Goal: Navigation & Orientation: Understand site structure

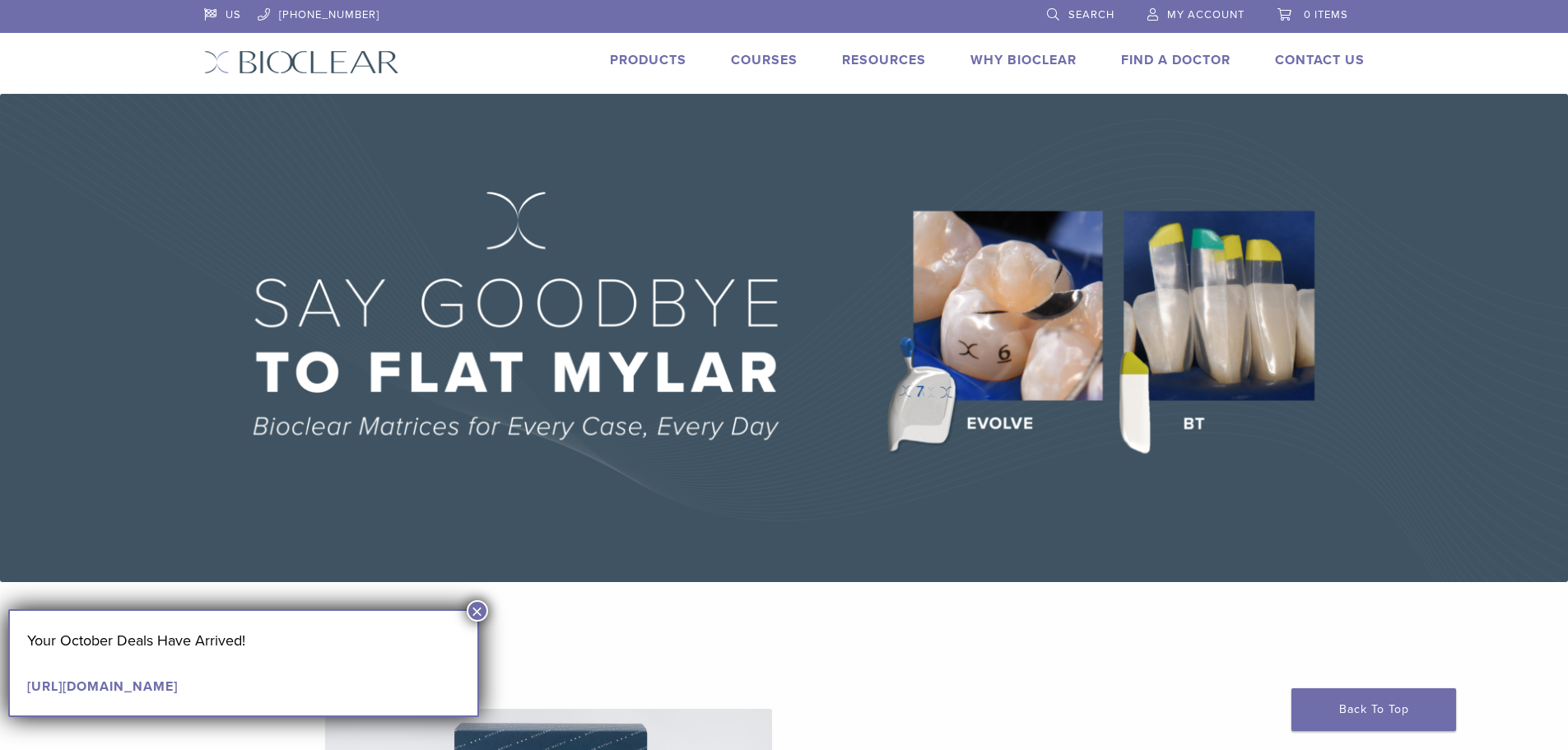
click at [661, 53] on link "Products" at bounding box center [648, 59] width 77 height 17
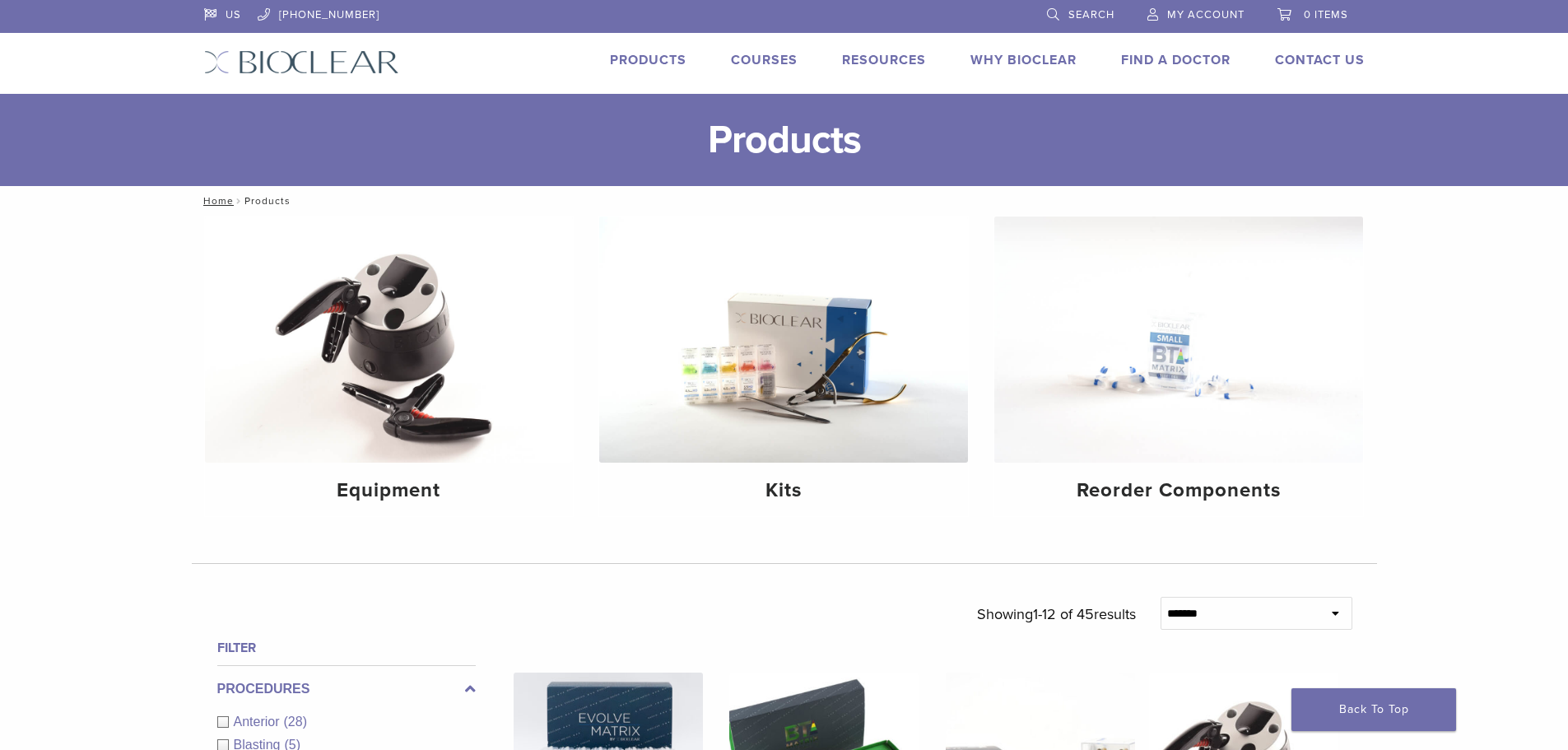
click at [974, 63] on link "Why Bioclear" at bounding box center [1022, 59] width 106 height 17
